Goal: Task Accomplishment & Management: Use online tool/utility

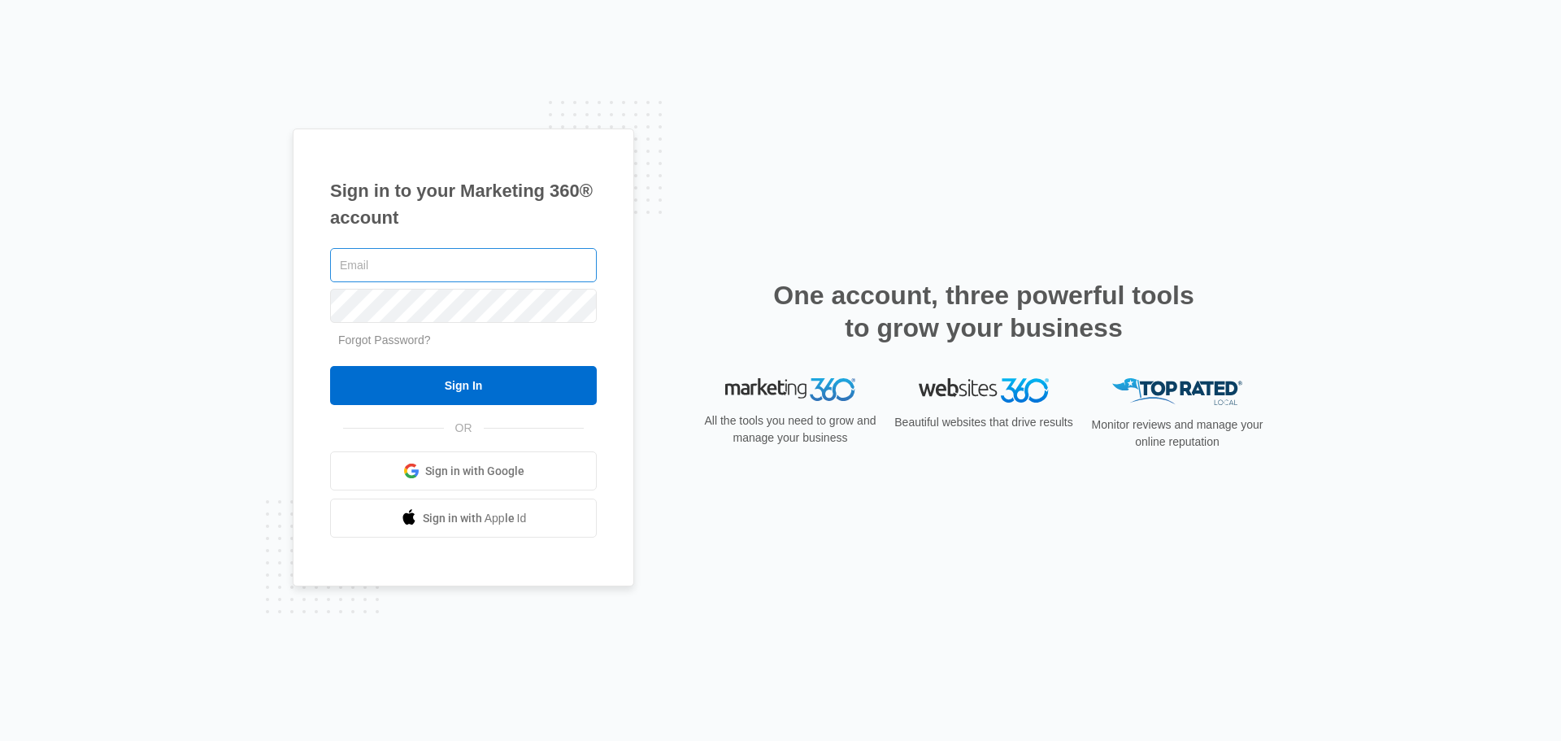
click at [373, 273] on input "text" at bounding box center [463, 265] width 267 height 34
type input "[PERSON_NAME][EMAIL_ADDRESS][PERSON_NAME][PERSON_NAME][DOMAIN_NAME]"
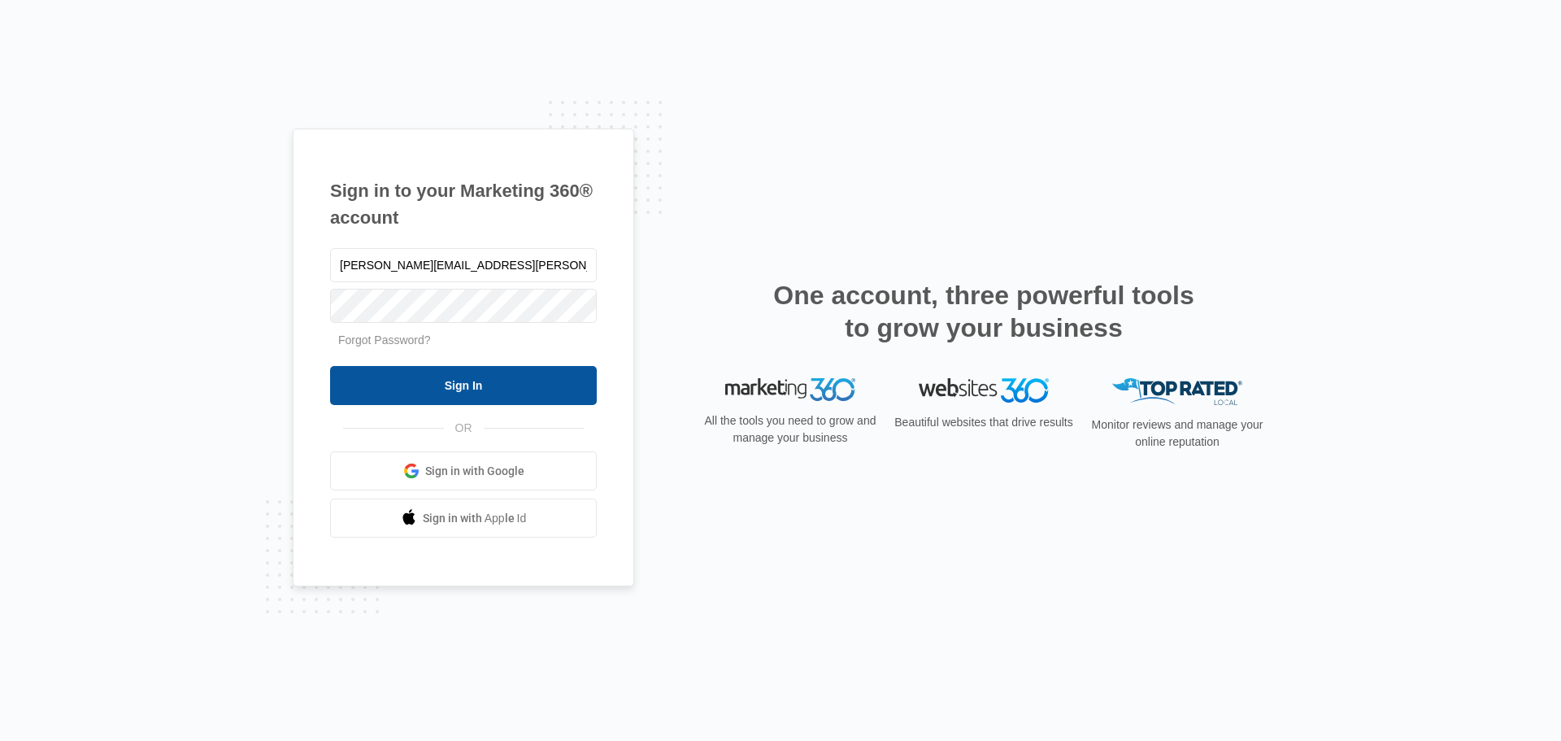
click at [414, 387] on input "Sign In" at bounding box center [463, 385] width 267 height 39
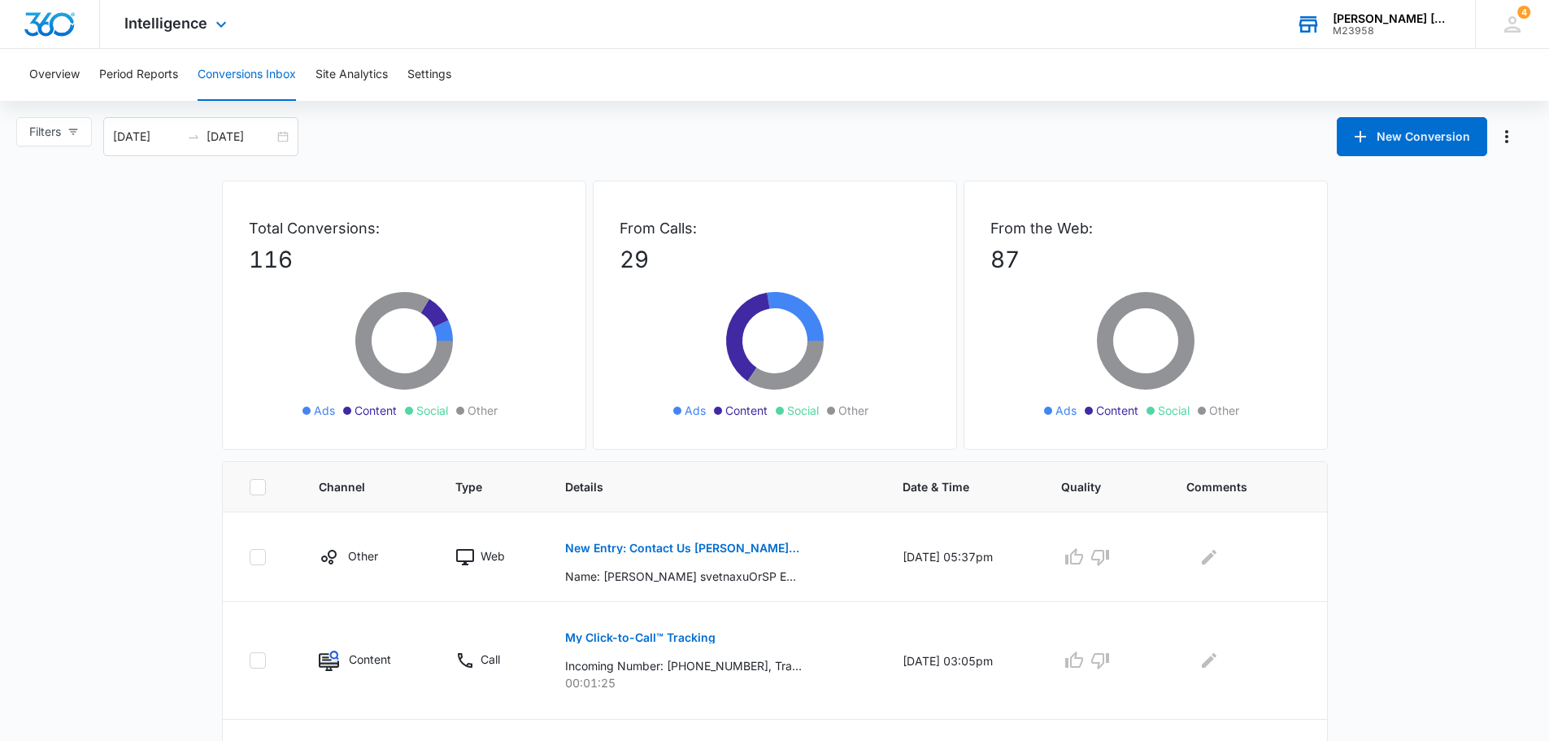
click at [1412, 31] on div "M23958" at bounding box center [1392, 30] width 119 height 11
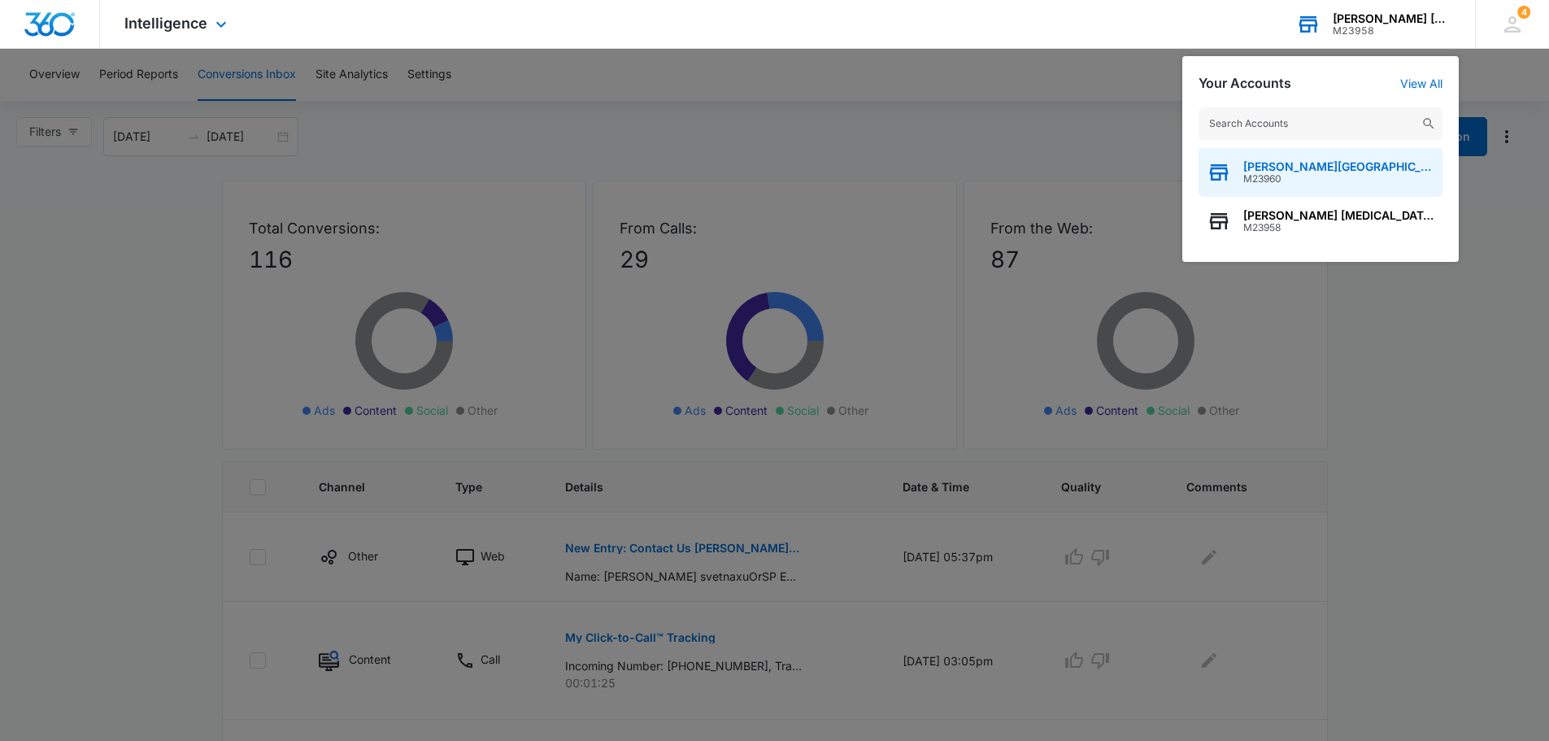
click at [1292, 174] on span "M23960" at bounding box center [1338, 178] width 191 height 11
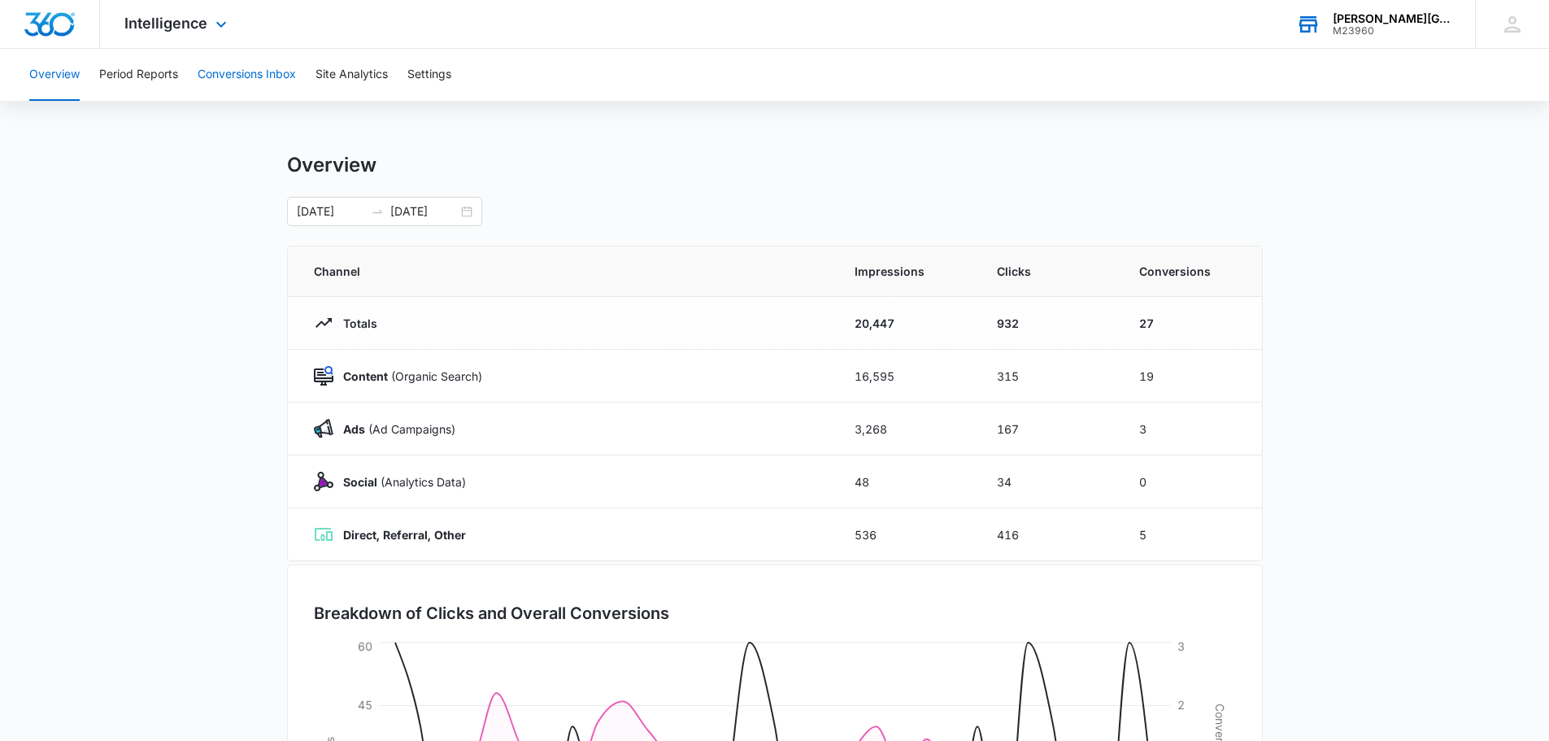
click at [218, 76] on button "Conversions Inbox" at bounding box center [247, 75] width 98 height 52
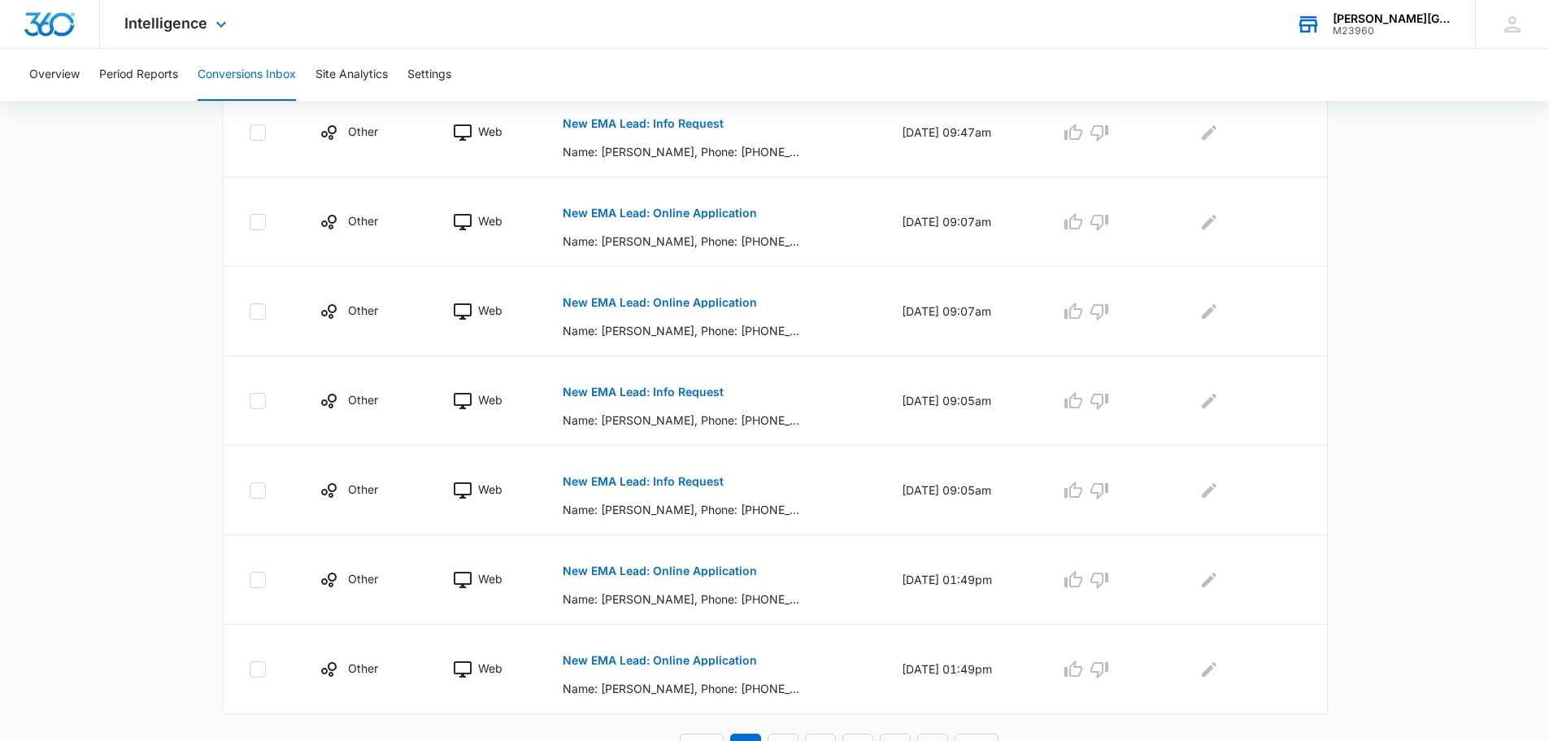
scroll to position [716, 0]
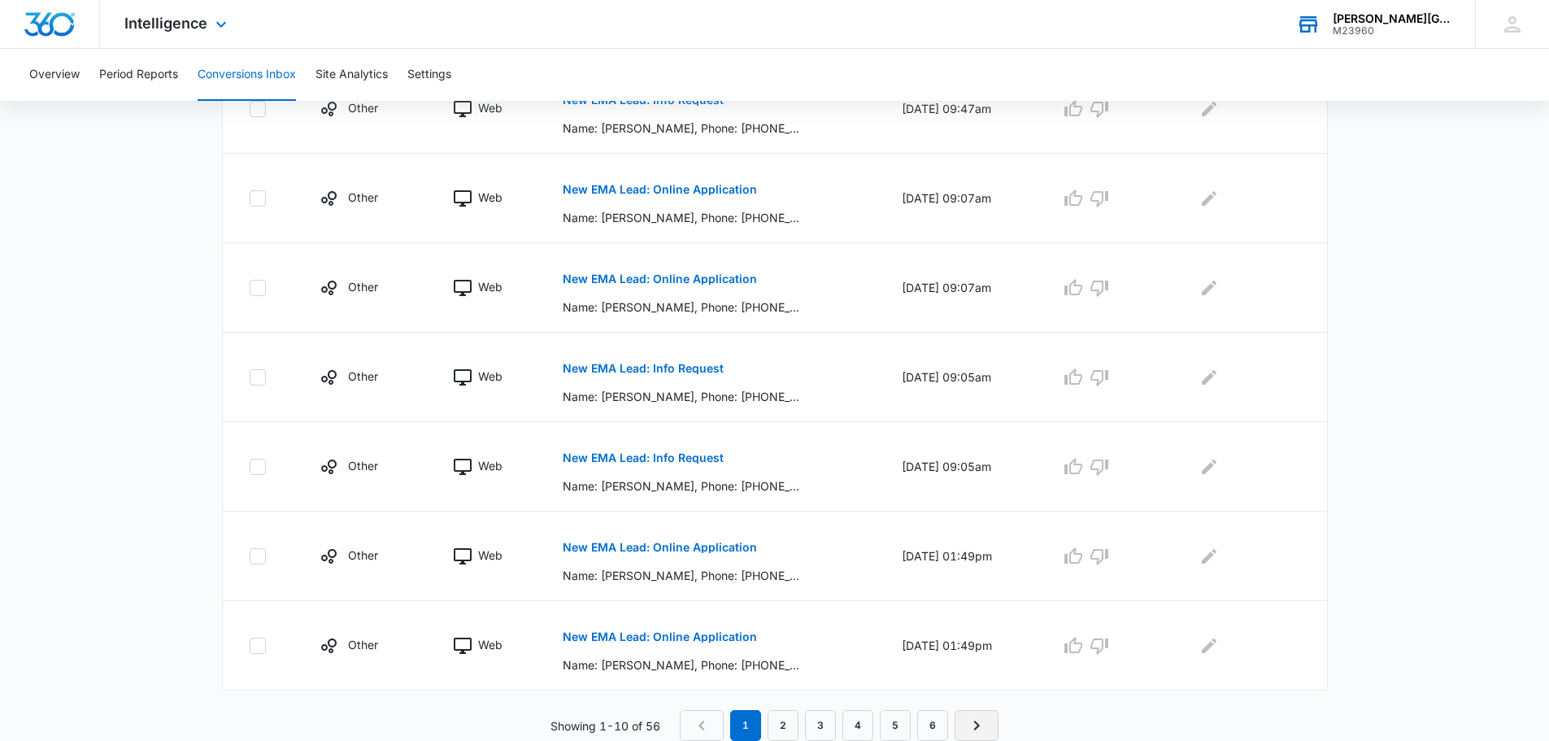
click at [981, 724] on icon "Next Page" at bounding box center [977, 726] width 20 height 20
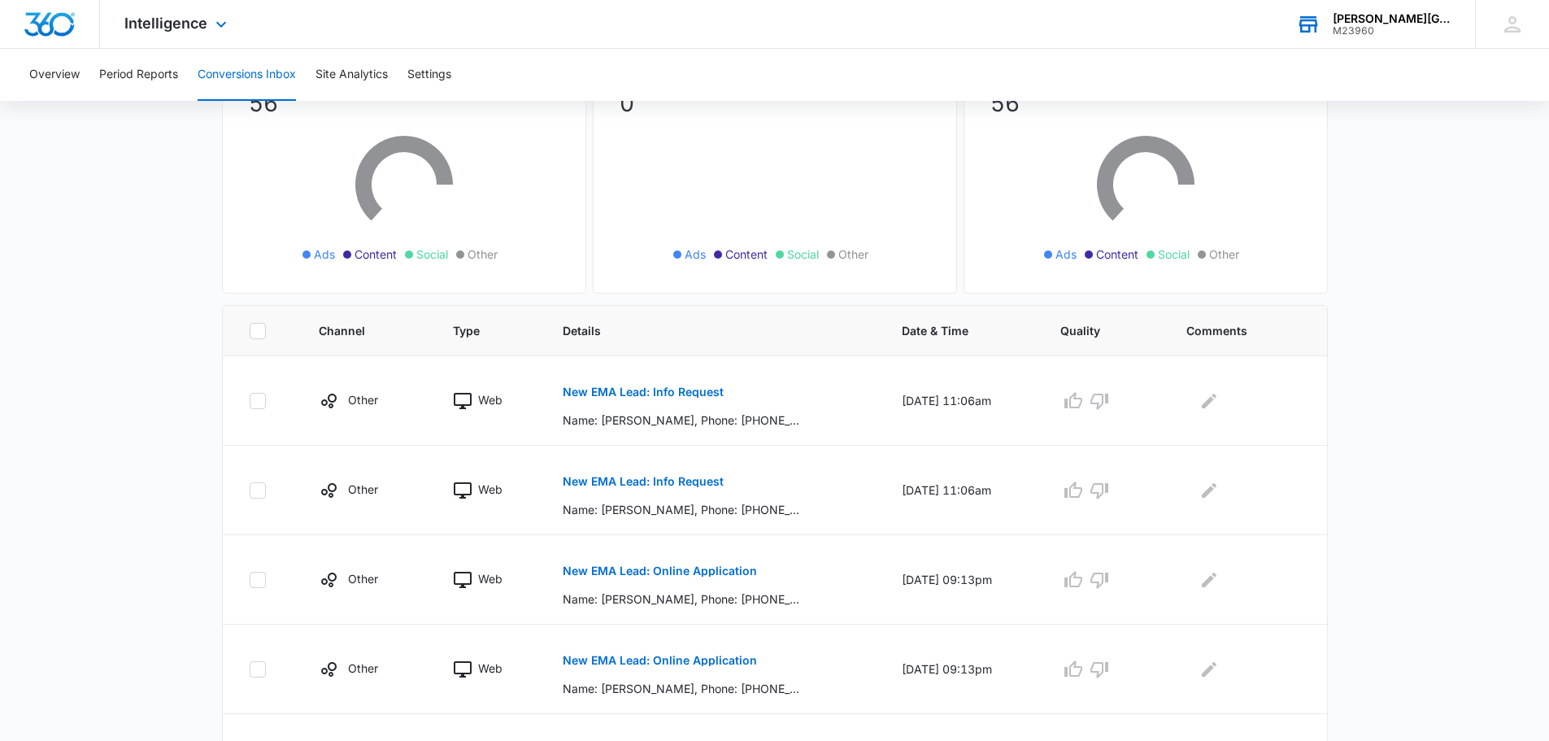
scroll to position [163, 0]
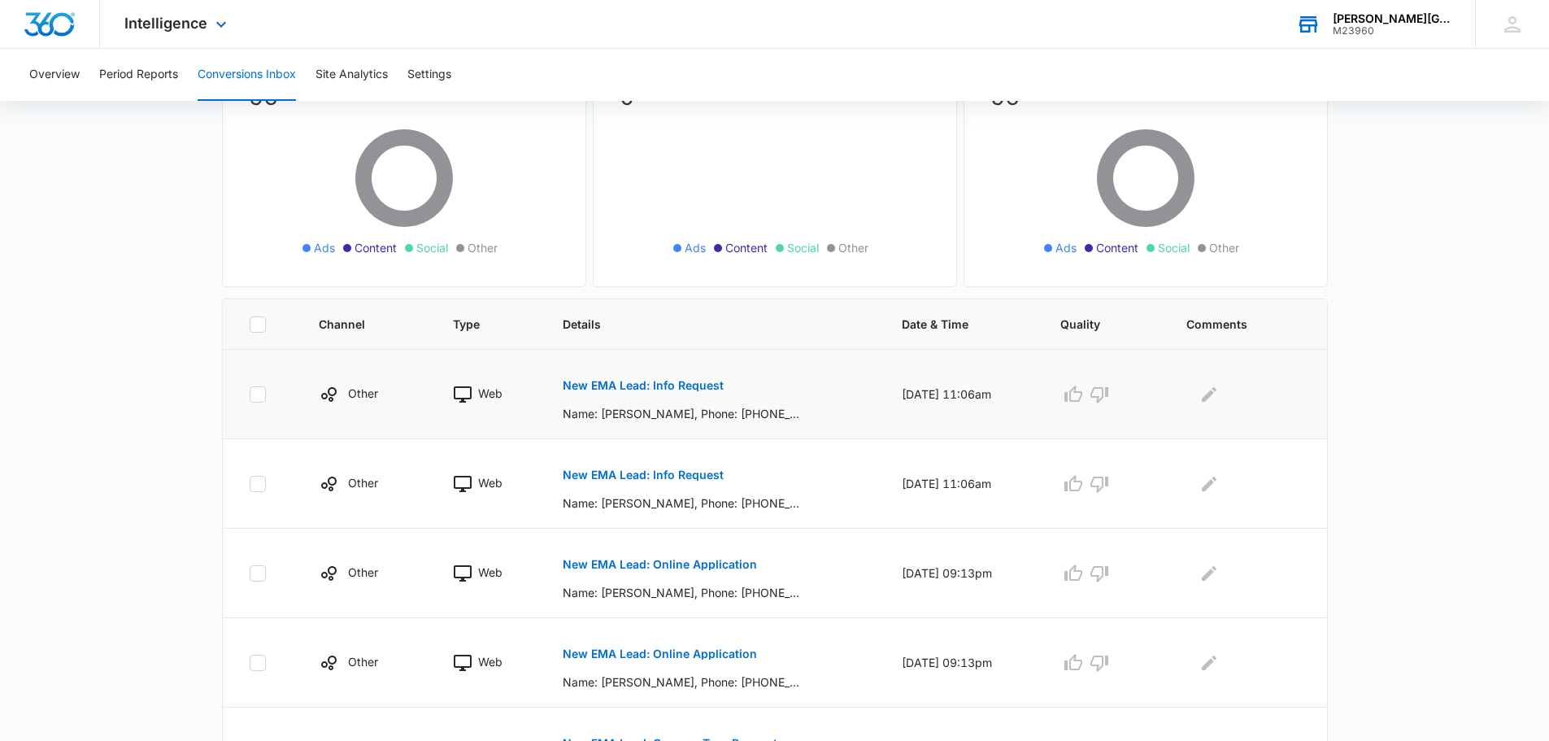
click at [686, 385] on p "New EMA Lead: Info Request" at bounding box center [643, 385] width 161 height 11
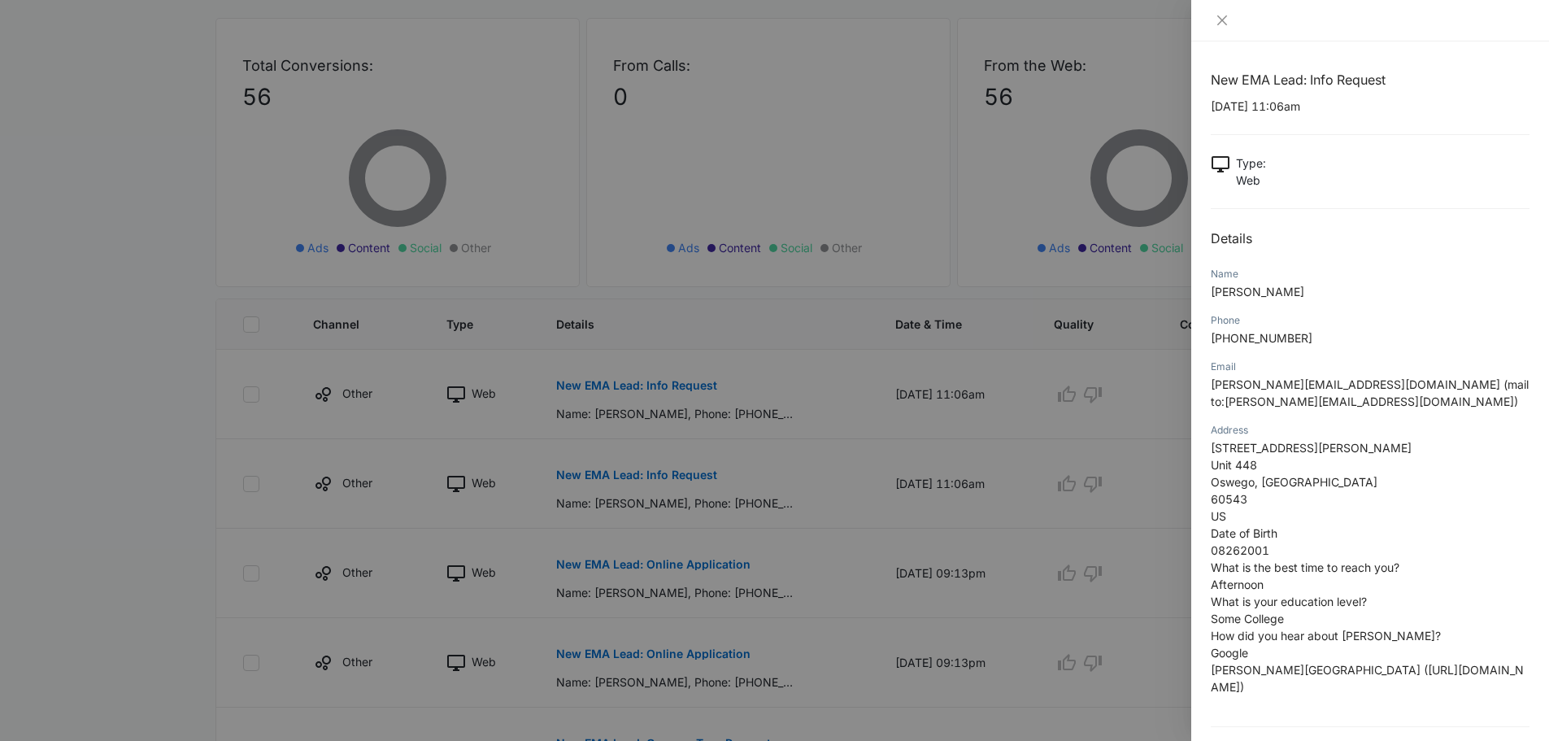
click at [141, 113] on div at bounding box center [774, 370] width 1549 height 741
